Goal: Task Accomplishment & Management: Manage account settings

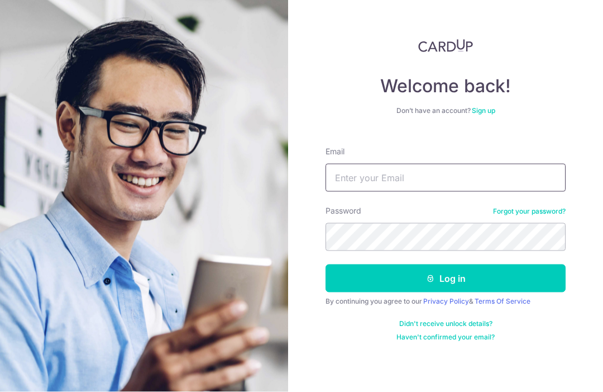
type input "Khoojessica@ymail.com"
click at [500, 264] on button "Log in" at bounding box center [446, 278] width 240 height 28
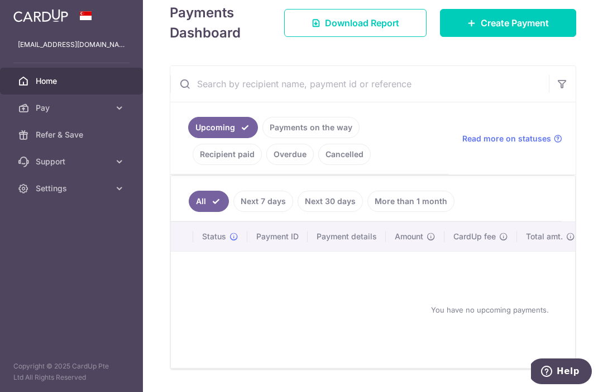
scroll to position [162, 0]
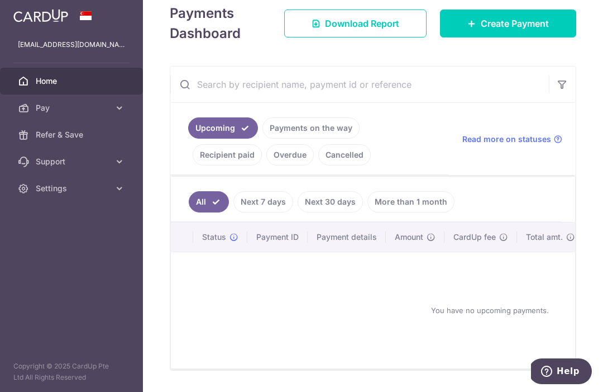
click at [262, 163] on link "Recipient paid" at bounding box center [227, 154] width 69 height 21
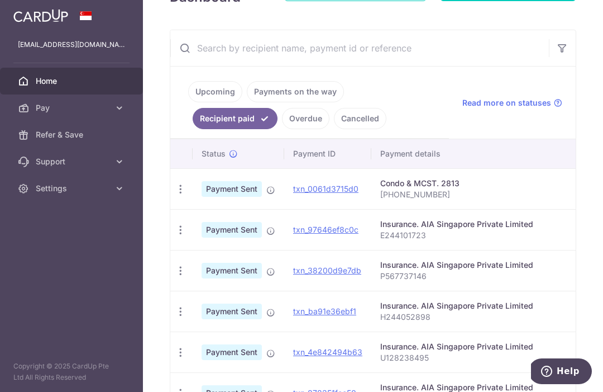
scroll to position [198, 0]
click at [247, 103] on link "Payments on the way" at bounding box center [295, 92] width 97 height 21
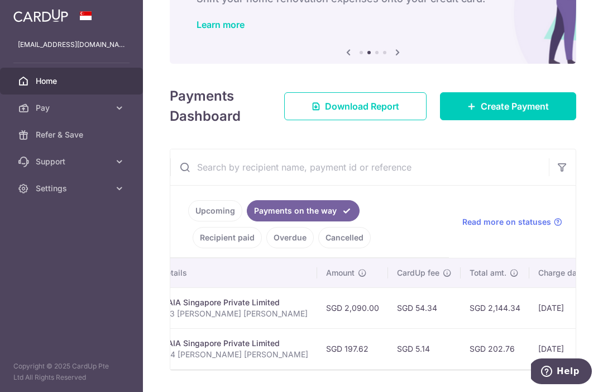
scroll to position [0, 261]
click at [262, 247] on link "Recipient paid" at bounding box center [227, 237] width 69 height 21
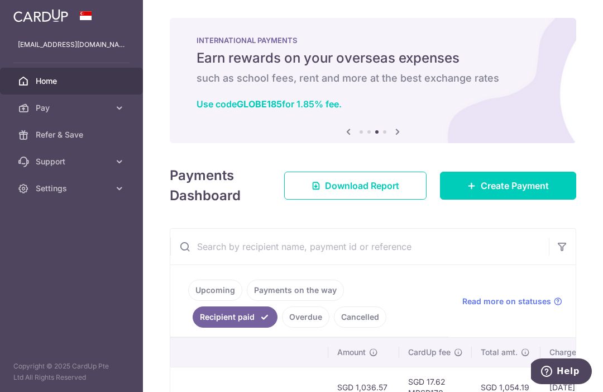
scroll to position [0, 0]
click at [0, 0] on icon "button" at bounding box center [0, 0] width 0 height 0
click at [99, 193] on span "Settings" at bounding box center [73, 188] width 74 height 11
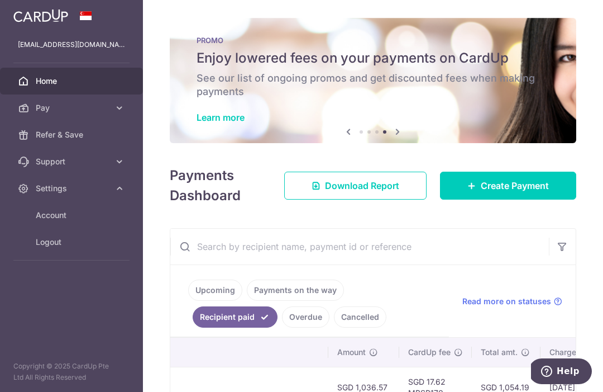
click at [89, 245] on span "Logout" at bounding box center [73, 241] width 74 height 11
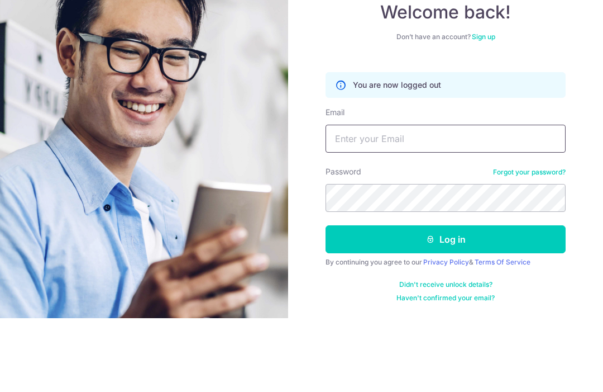
scroll to position [37, 0]
